Goal: Task Accomplishment & Management: Manage account settings

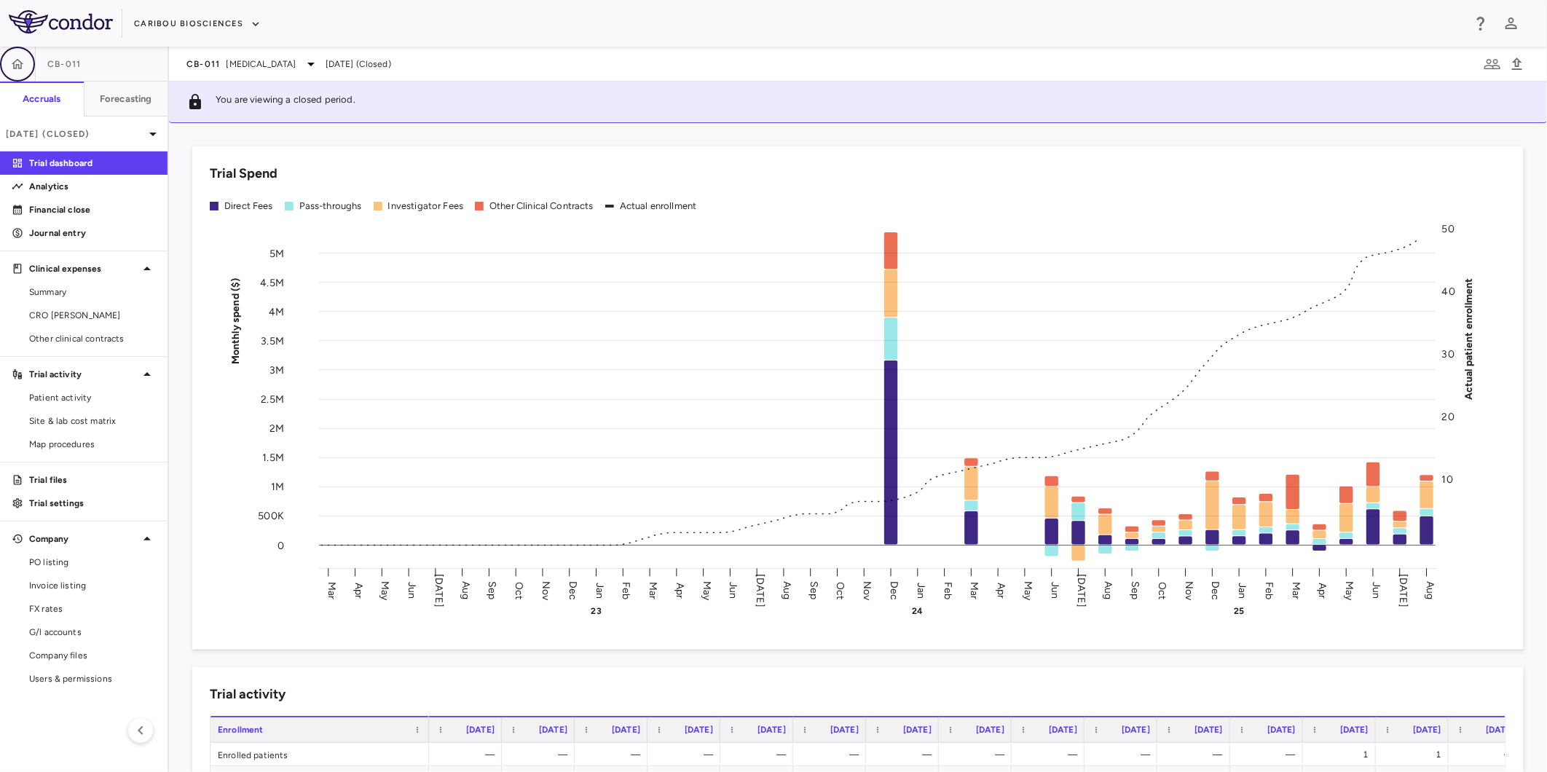
click at [12, 57] on icon "button" at bounding box center [17, 64] width 15 height 15
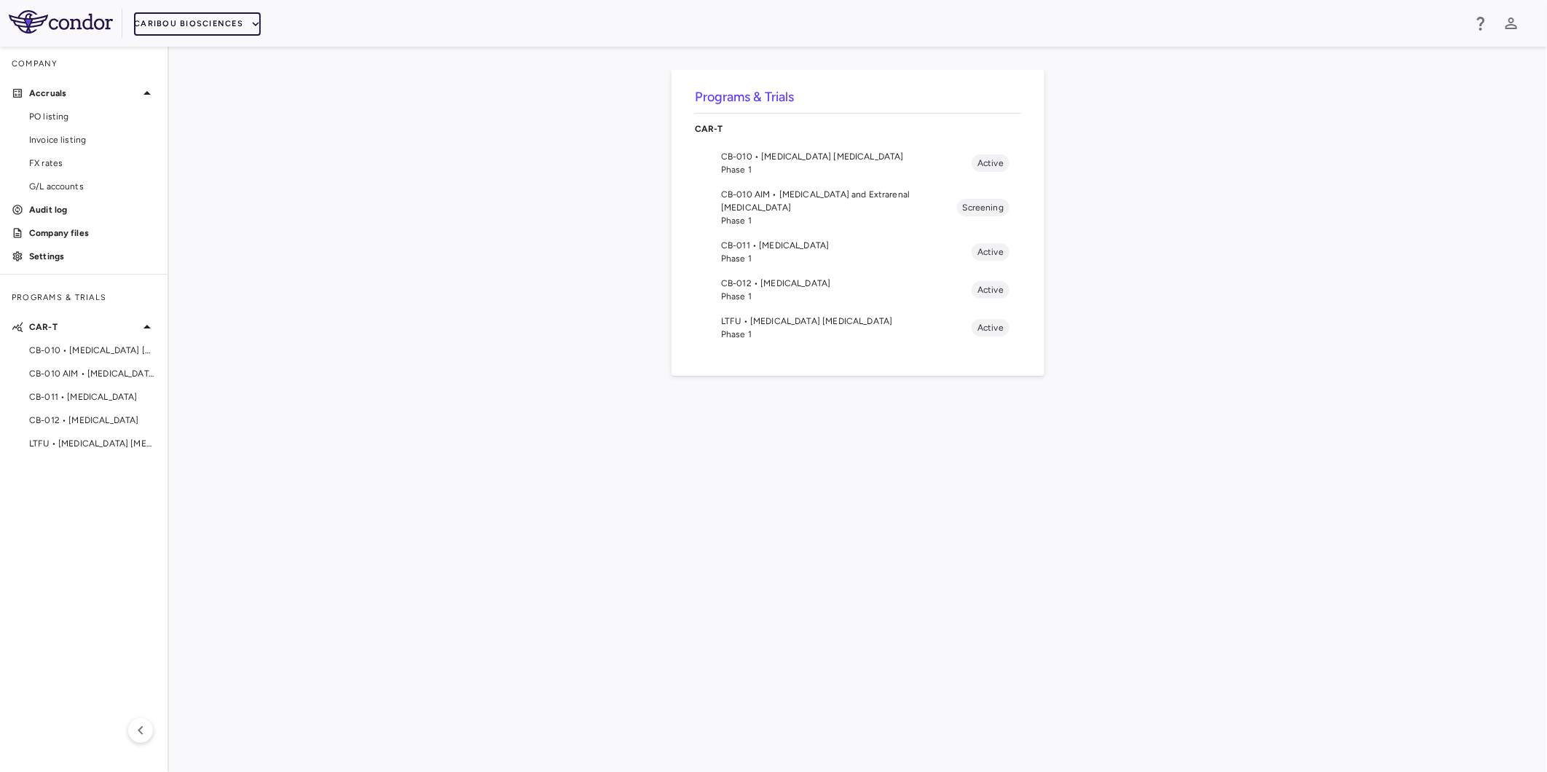
click at [194, 23] on button "Caribou Biosciences" at bounding box center [197, 23] width 127 height 23
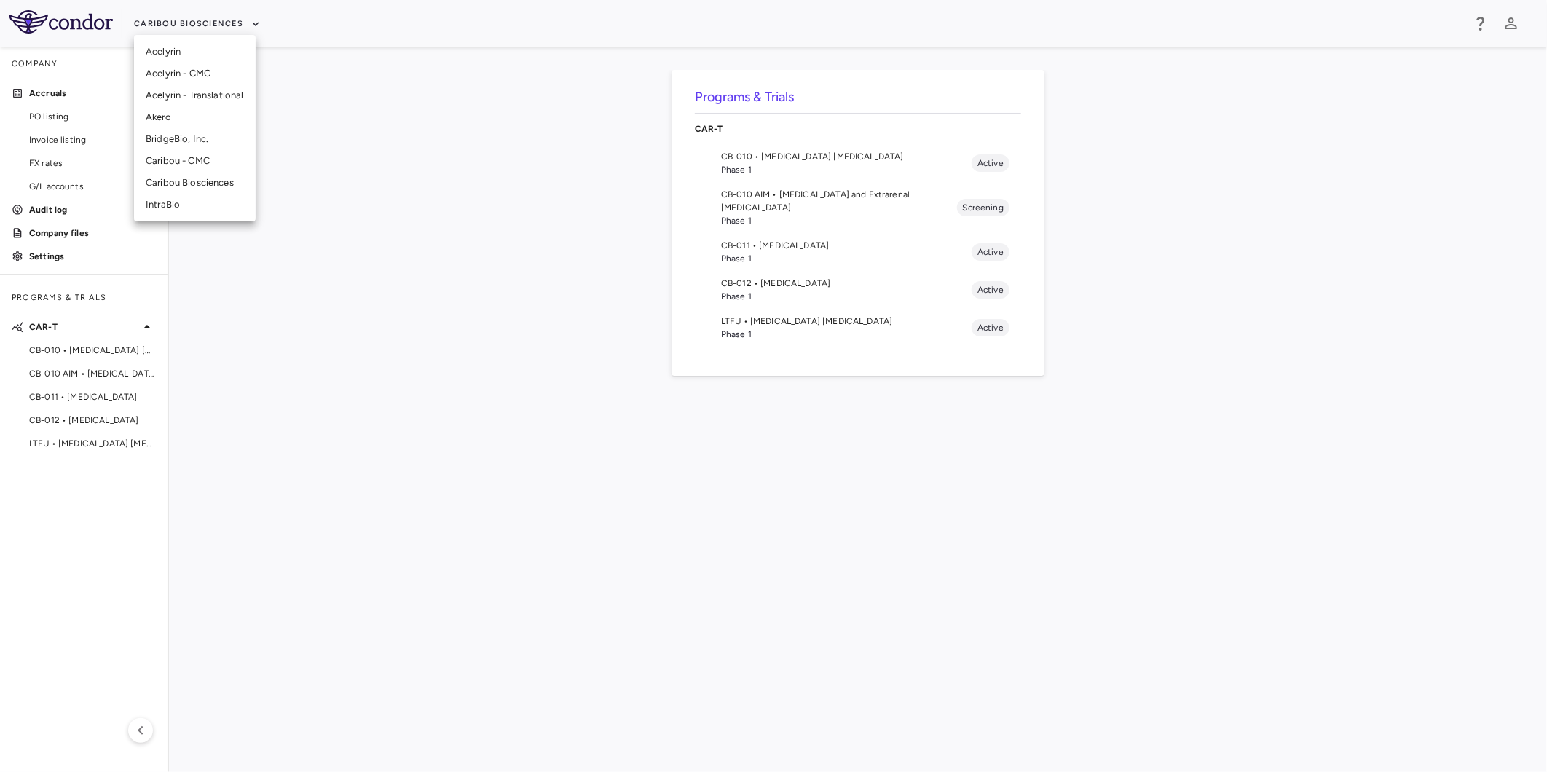
click at [206, 119] on li "Akero" at bounding box center [195, 117] width 122 height 22
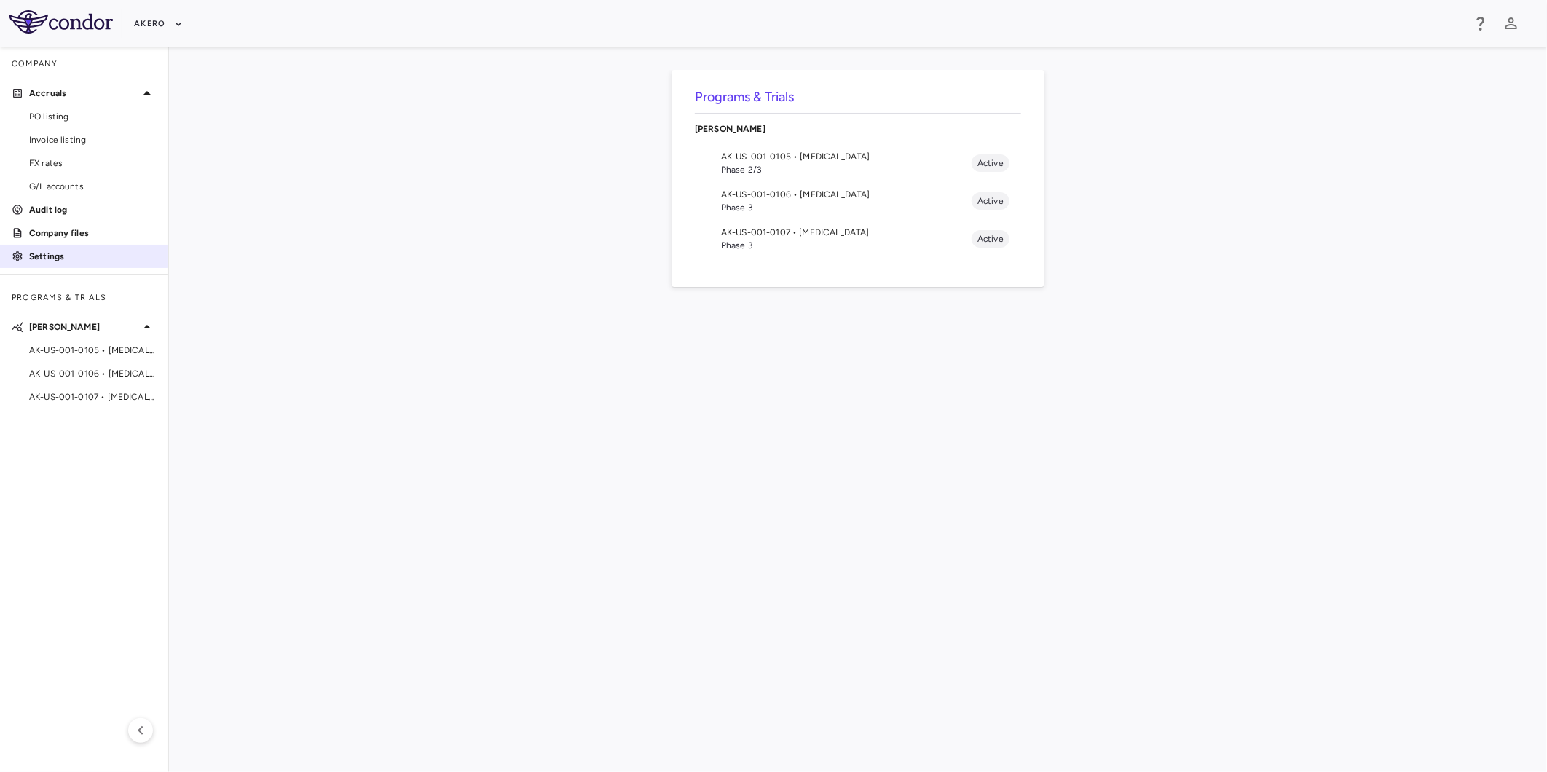
drag, startPoint x: 85, startPoint y: 231, endPoint x: 127, endPoint y: 249, distance: 45.3
click at [85, 231] on p "Company files" at bounding box center [92, 233] width 127 height 13
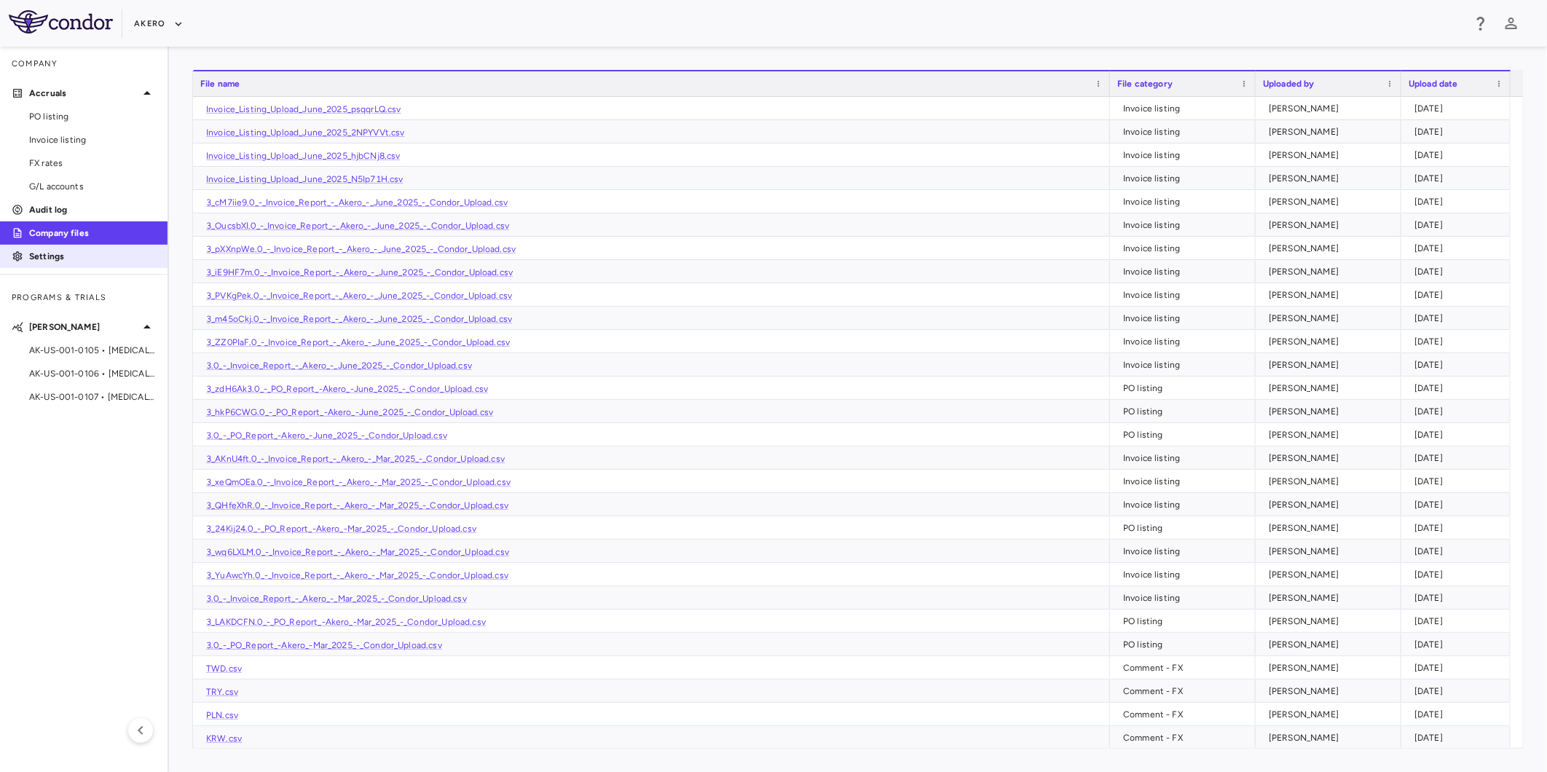
click at [85, 261] on p "Settings" at bounding box center [92, 256] width 127 height 13
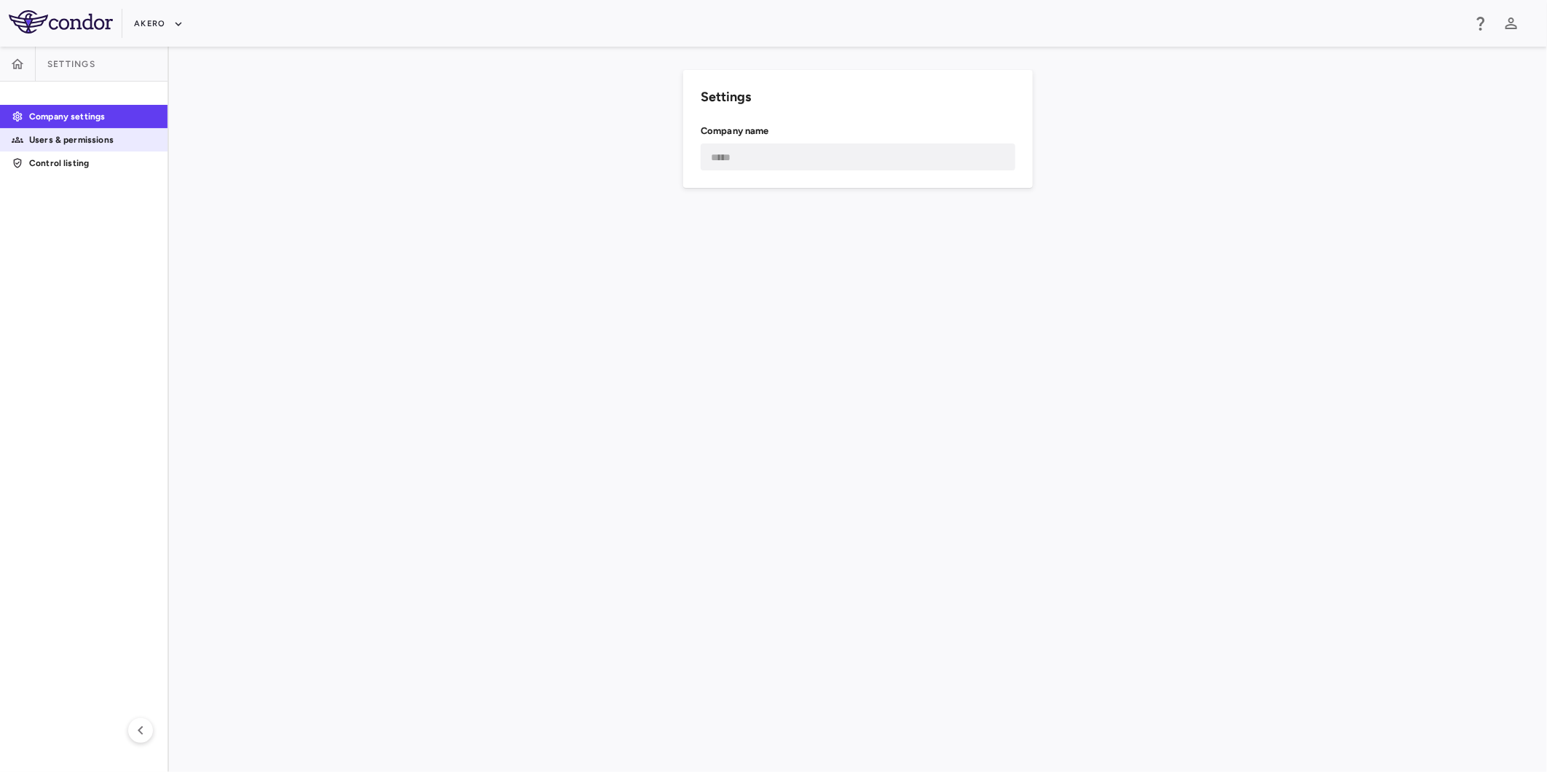
click at [84, 136] on p "Users & permissions" at bounding box center [92, 139] width 127 height 13
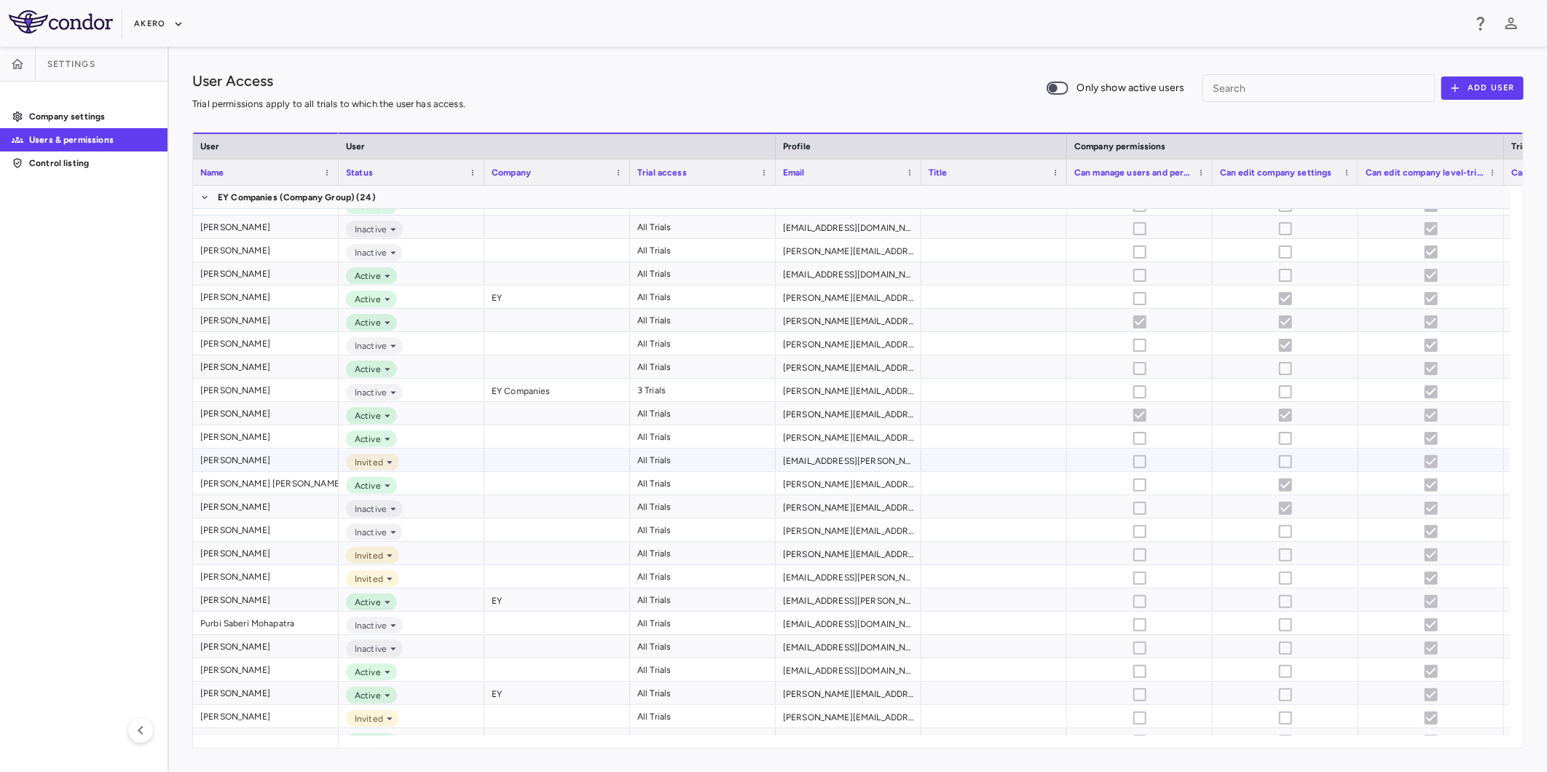
scroll to position [149, 0]
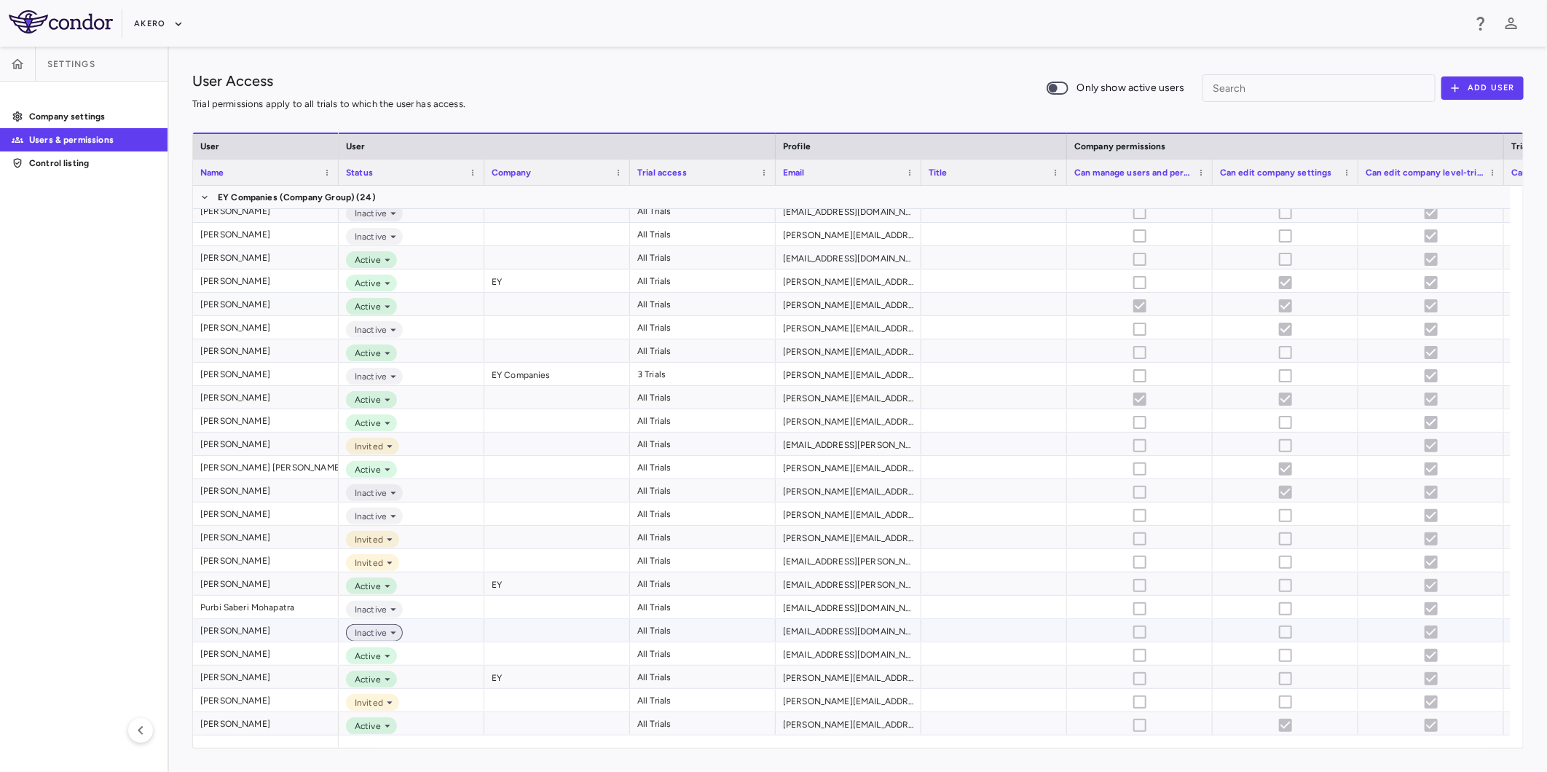
click at [379, 629] on span "Inactive" at bounding box center [368, 632] width 38 height 13
click at [391, 632] on icon at bounding box center [393, 633] width 6 height 3
click at [389, 636] on icon at bounding box center [393, 632] width 13 height 13
click at [463, 631] on div "Inactive" at bounding box center [412, 630] width 146 height 23
click at [532, 630] on div at bounding box center [557, 630] width 146 height 23
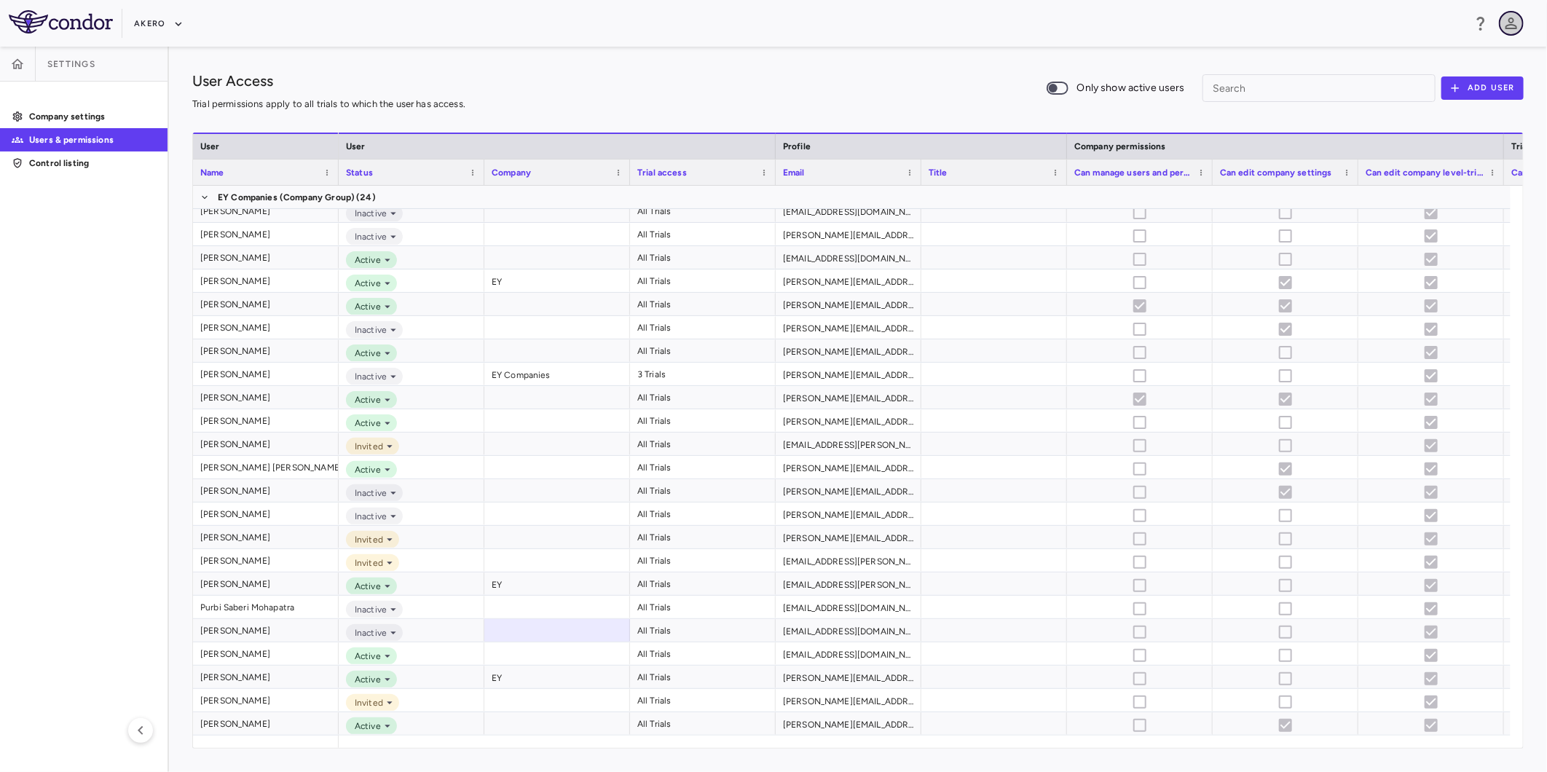
click at [1508, 22] on icon "button" at bounding box center [1511, 23] width 17 height 17
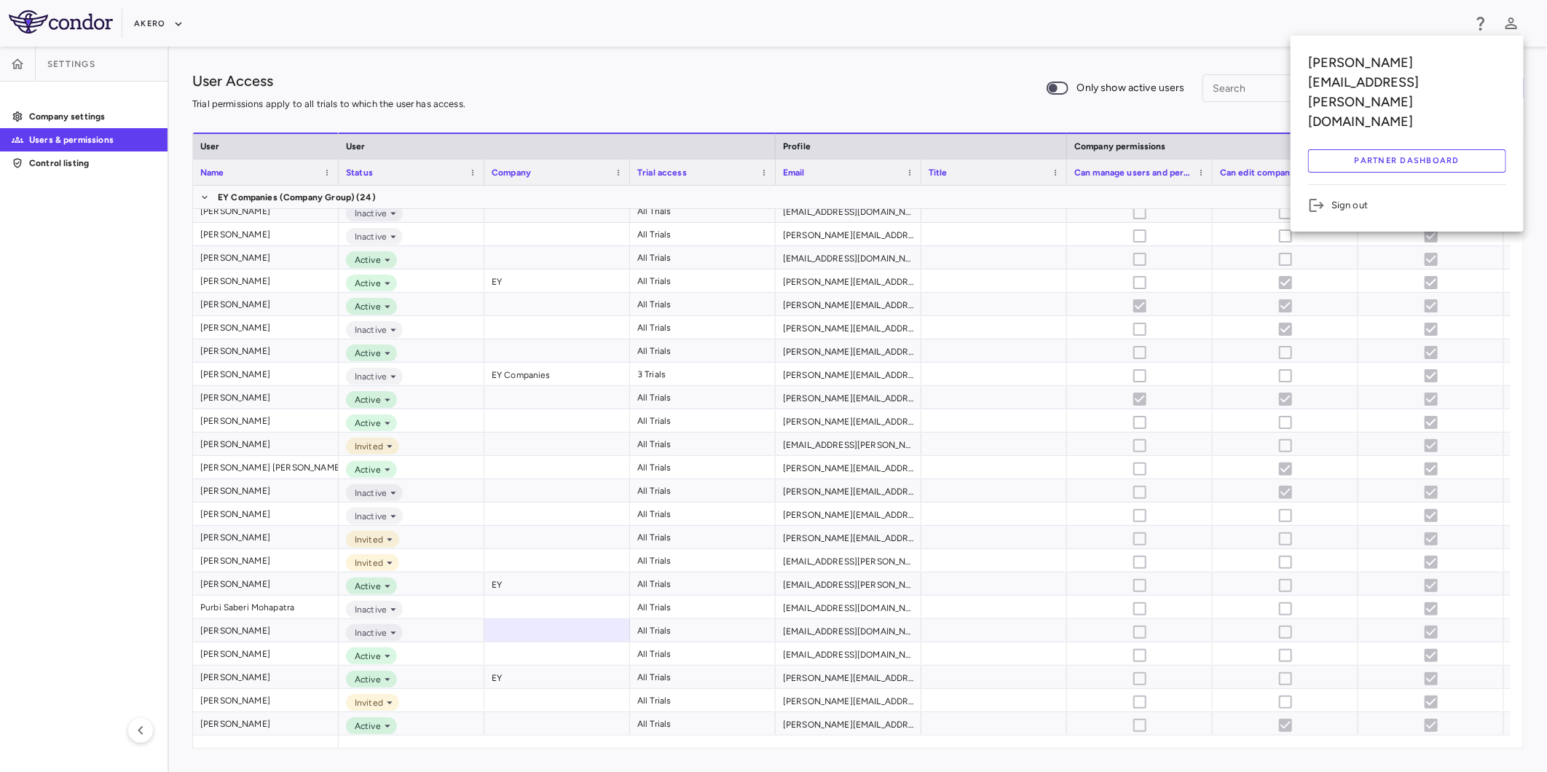
click at [1381, 149] on button "Partner Dashboard" at bounding box center [1407, 160] width 198 height 23
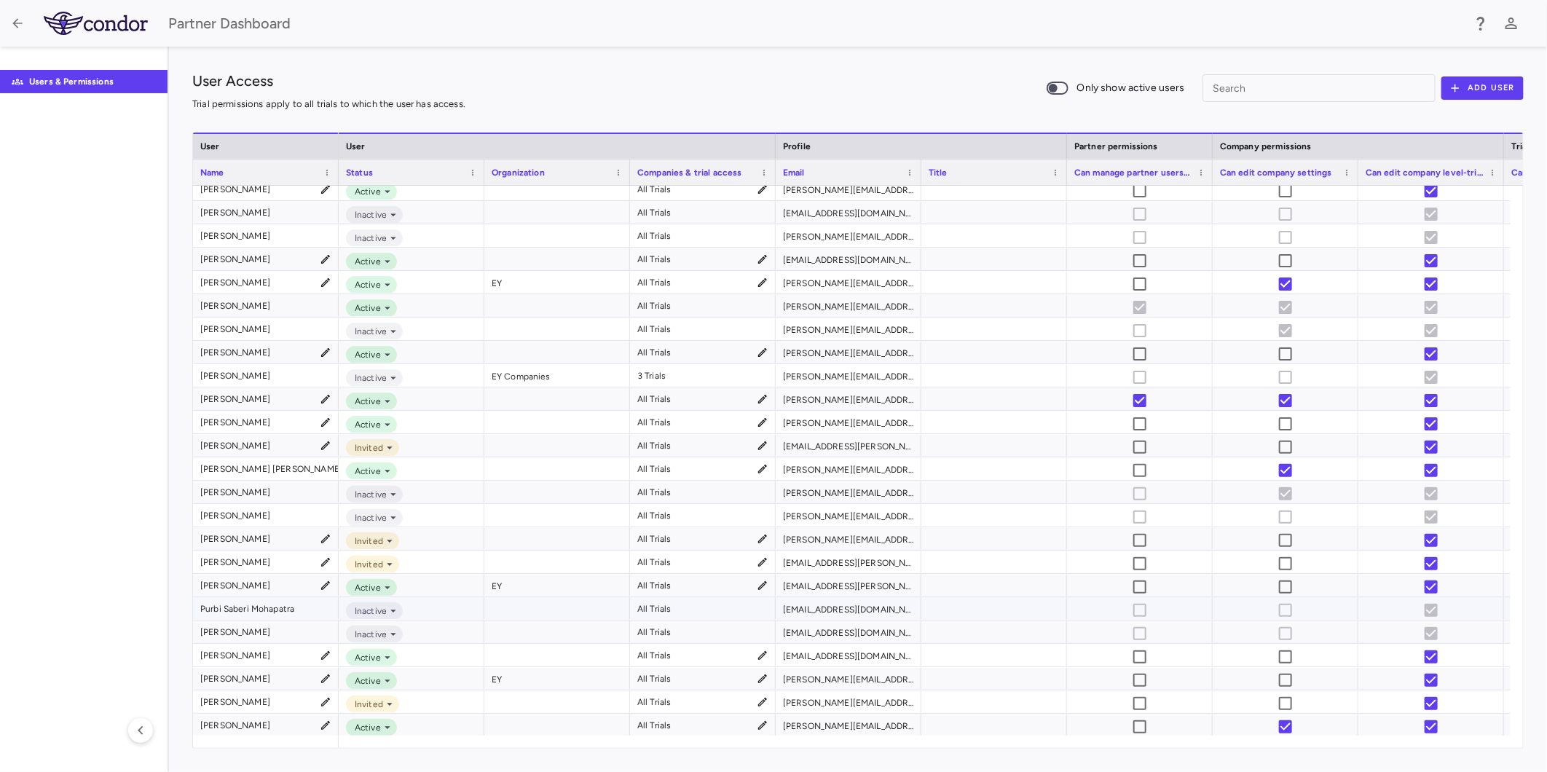
scroll to position [9, 0]
click at [382, 632] on span "Inactive" at bounding box center [368, 632] width 38 height 13
click at [549, 631] on div at bounding box center [773, 386] width 1547 height 772
click at [432, 516] on div "Inactive" at bounding box center [412, 514] width 146 height 23
click at [536, 512] on div at bounding box center [773, 386] width 1547 height 772
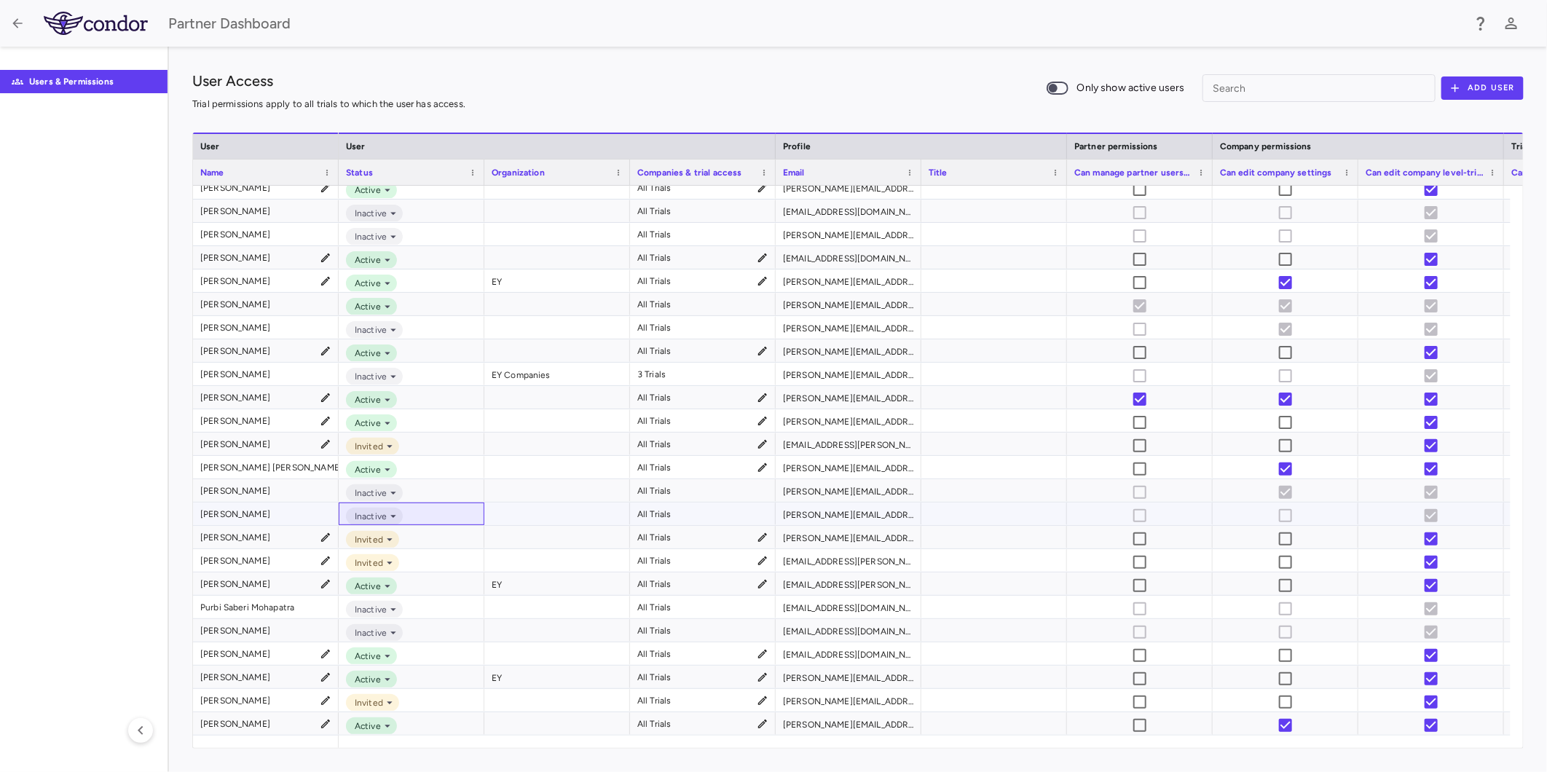
click at [443, 513] on div "Inactive" at bounding box center [412, 514] width 146 height 23
click at [548, 513] on div at bounding box center [773, 386] width 1547 height 772
